Goal: Browse casually: Explore the website without a specific task or goal

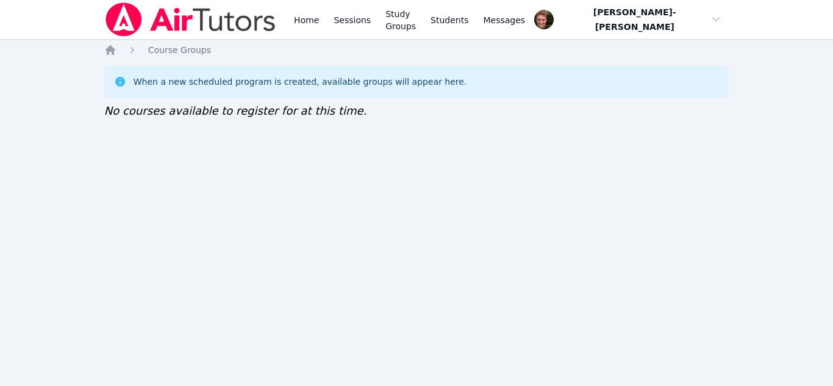
click at [127, 326] on div "Home Sessions Study Groups Students Messages Open user menu Vincent Astray-Cane…" at bounding box center [416, 193] width 833 height 386
